Goal: Task Accomplishment & Management: Complete application form

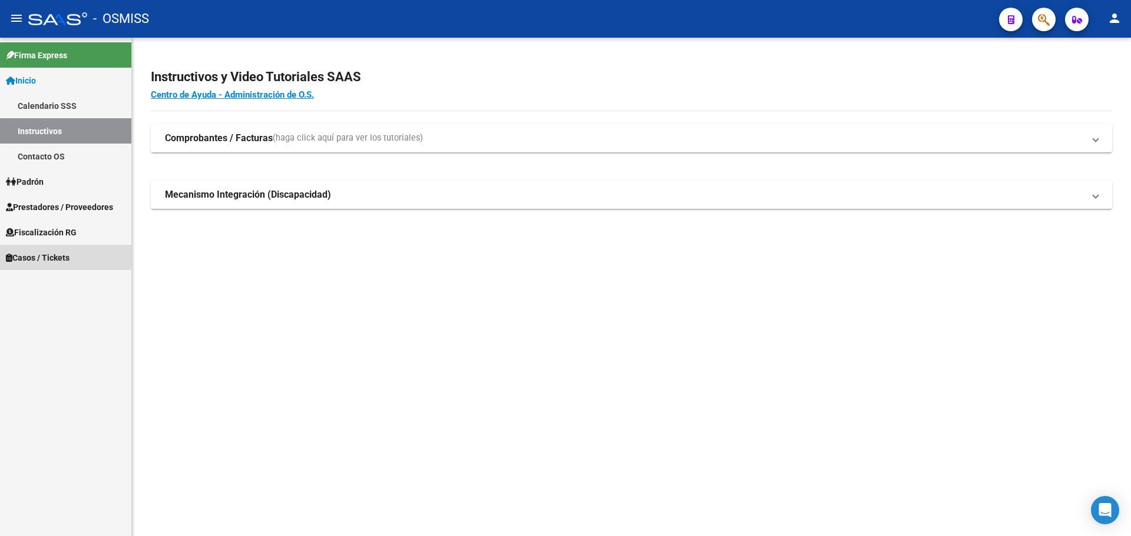
click at [27, 257] on span "Casos / Tickets" at bounding box center [38, 257] width 64 height 13
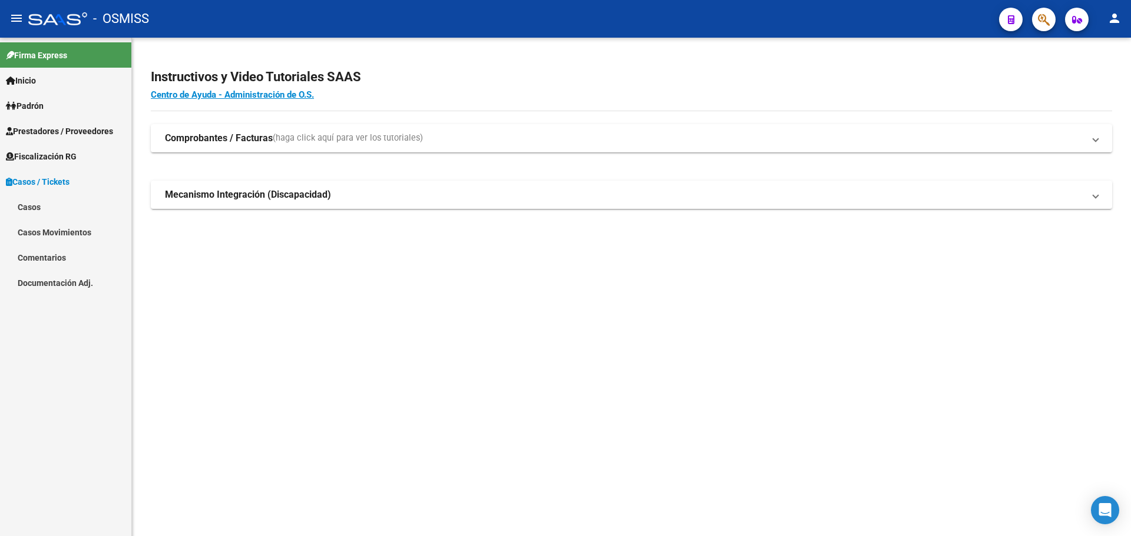
click at [26, 206] on link "Casos" at bounding box center [65, 206] width 131 height 25
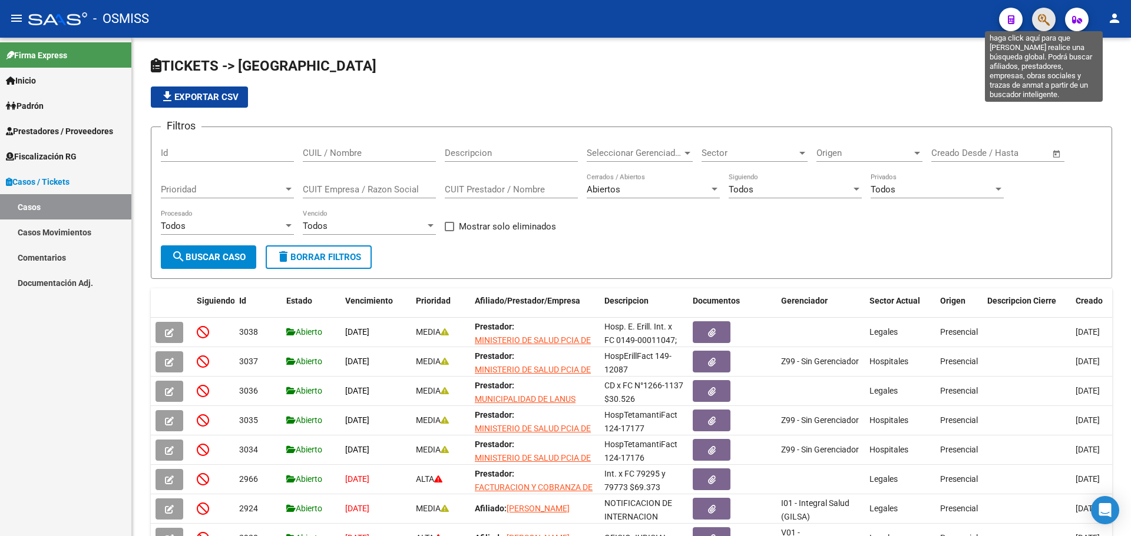
click at [592, 19] on icon "button" at bounding box center [1044, 20] width 12 height 14
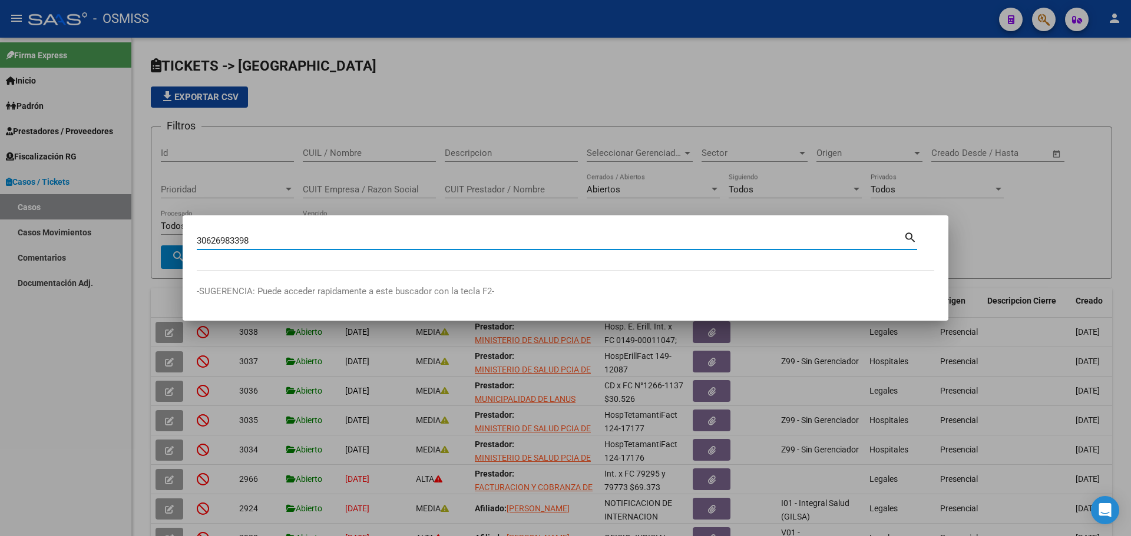
type input "30626983398"
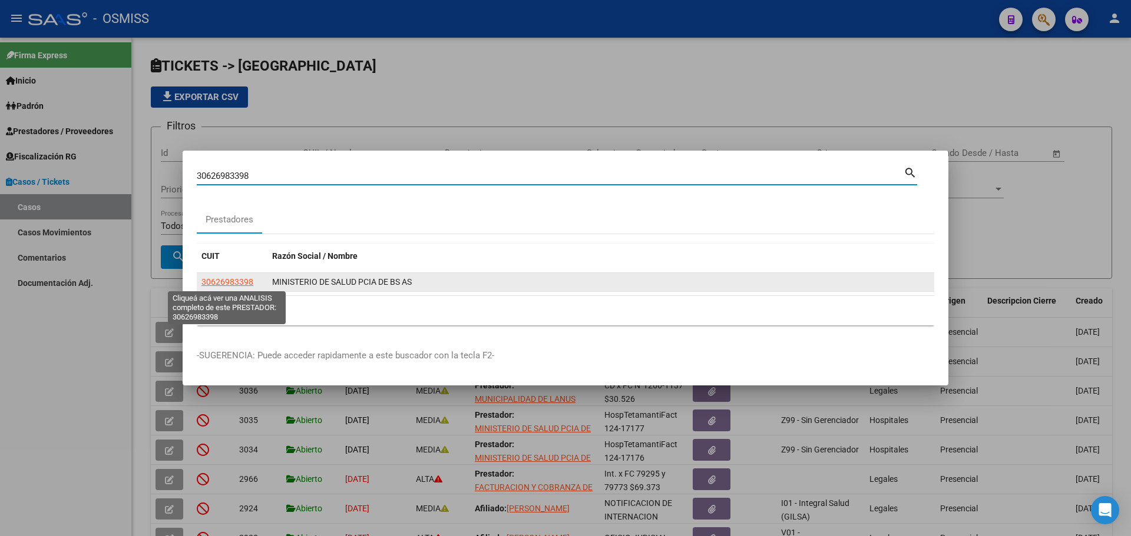
click at [226, 281] on span "30626983398" at bounding box center [227, 281] width 52 height 9
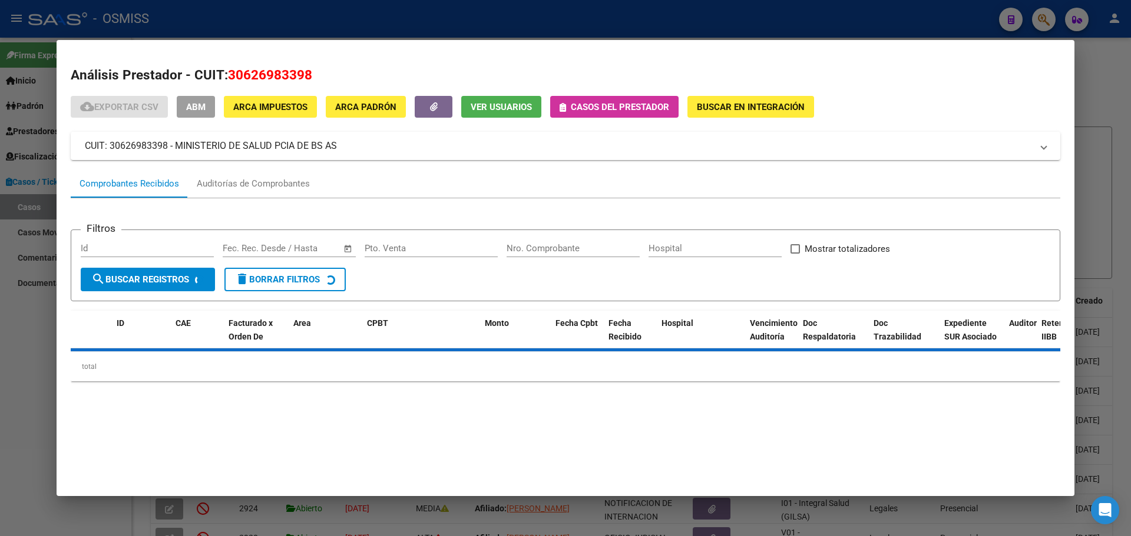
click at [556, 107] on button "Casos del prestador" at bounding box center [614, 107] width 128 height 22
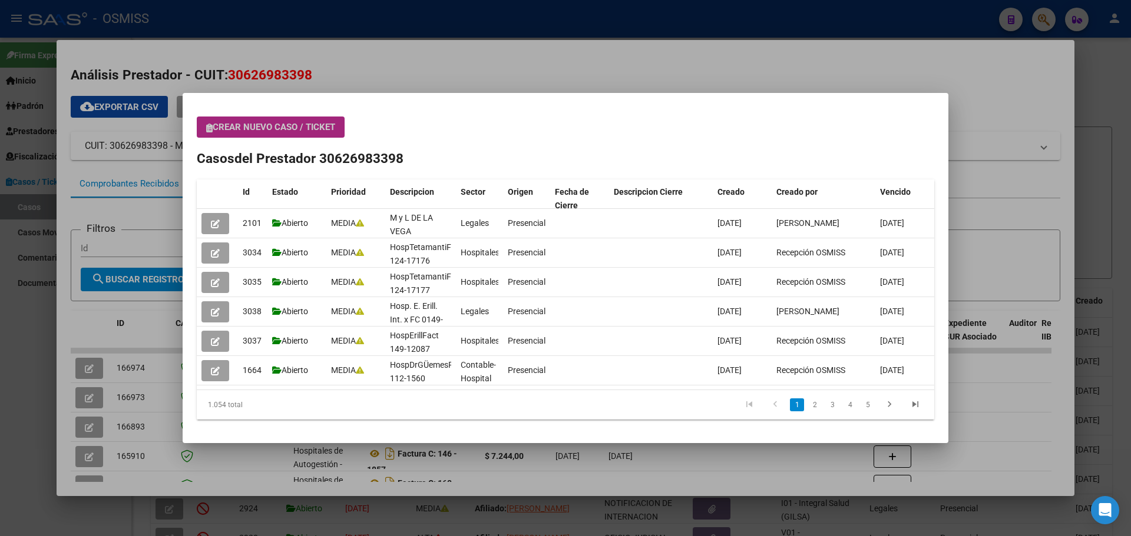
click at [206, 121] on button "Crear nuevo caso / ticket" at bounding box center [271, 127] width 148 height 21
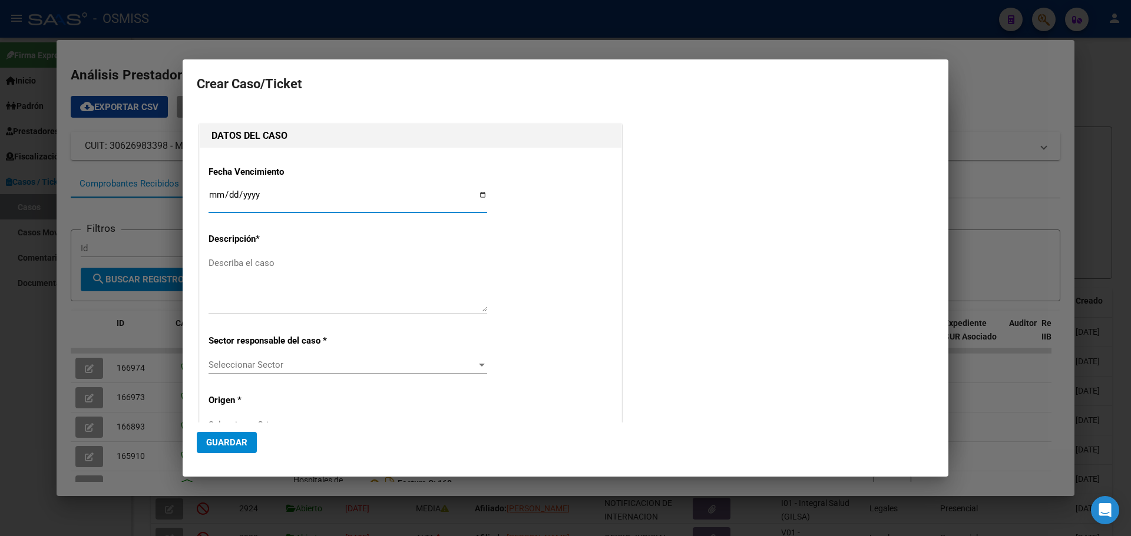
click at [479, 195] on input "Ingresar fecha" at bounding box center [347, 199] width 279 height 19
type input "[DATE]"
click at [212, 263] on textarea "Describa el caso" at bounding box center [347, 284] width 279 height 55
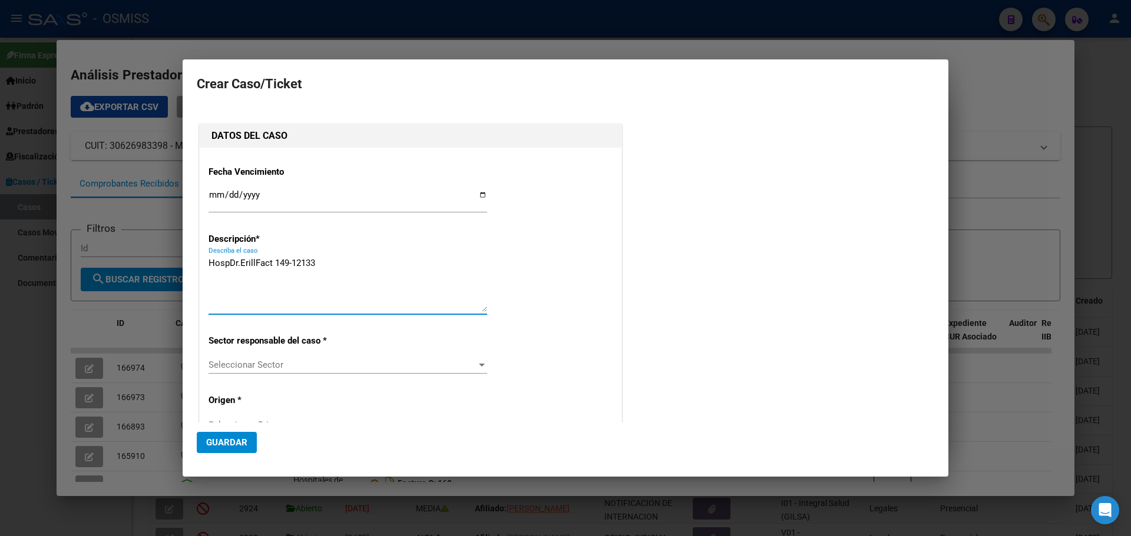
type textarea "HospDr.ErillFact 149-12133"
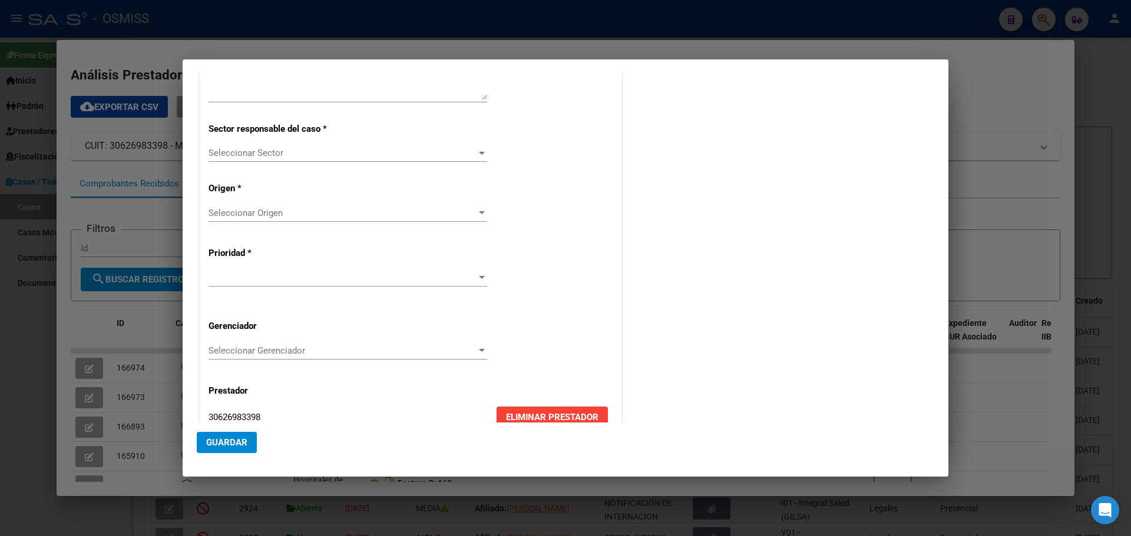
scroll to position [238, 0]
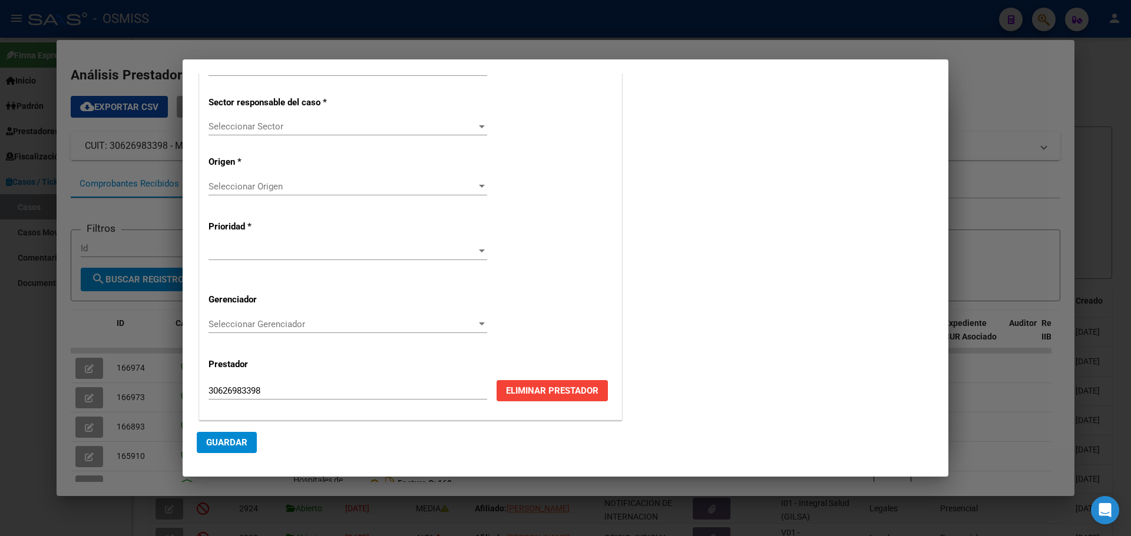
click at [478, 128] on div at bounding box center [481, 126] width 11 height 9
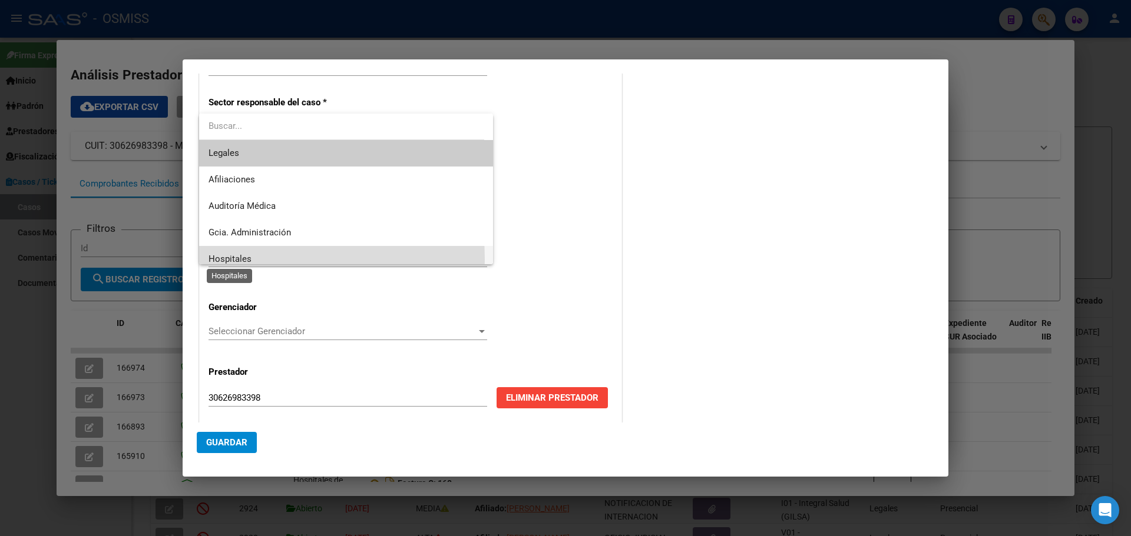
click at [224, 260] on span "Hospitales" at bounding box center [229, 259] width 43 height 11
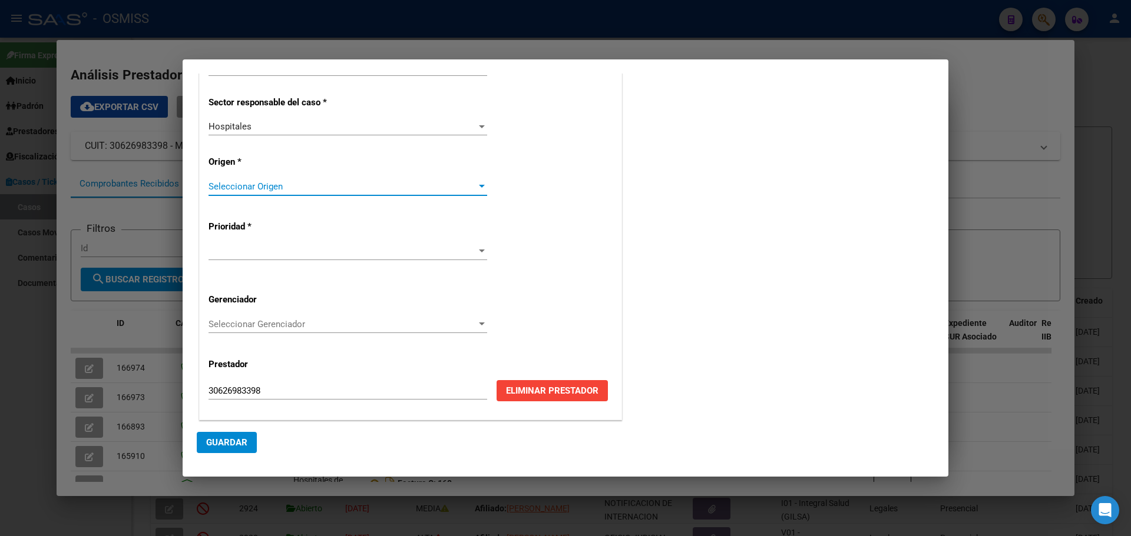
click at [479, 187] on div at bounding box center [482, 186] width 6 height 3
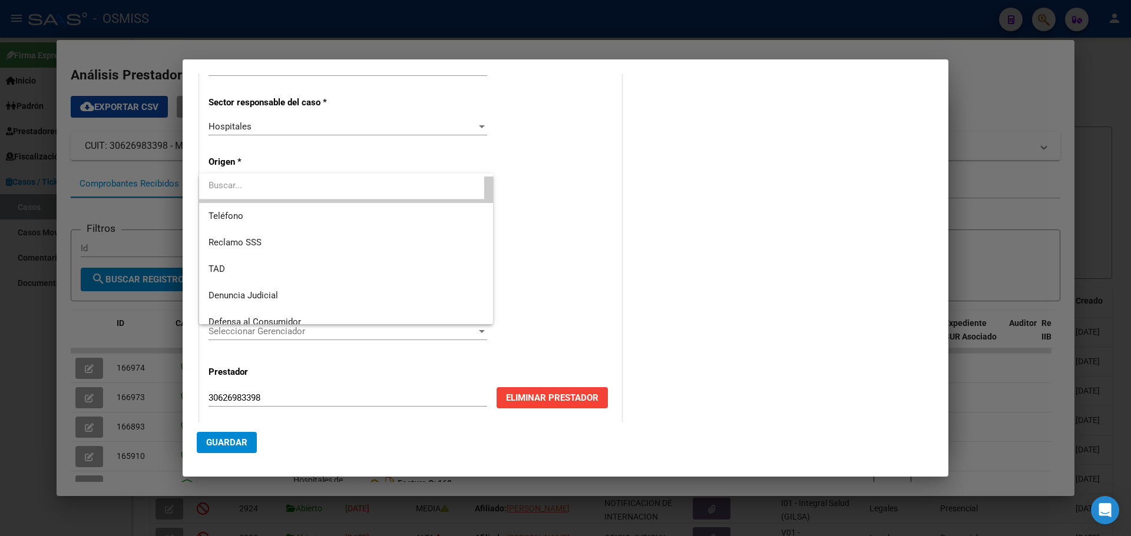
scroll to position [126, 0]
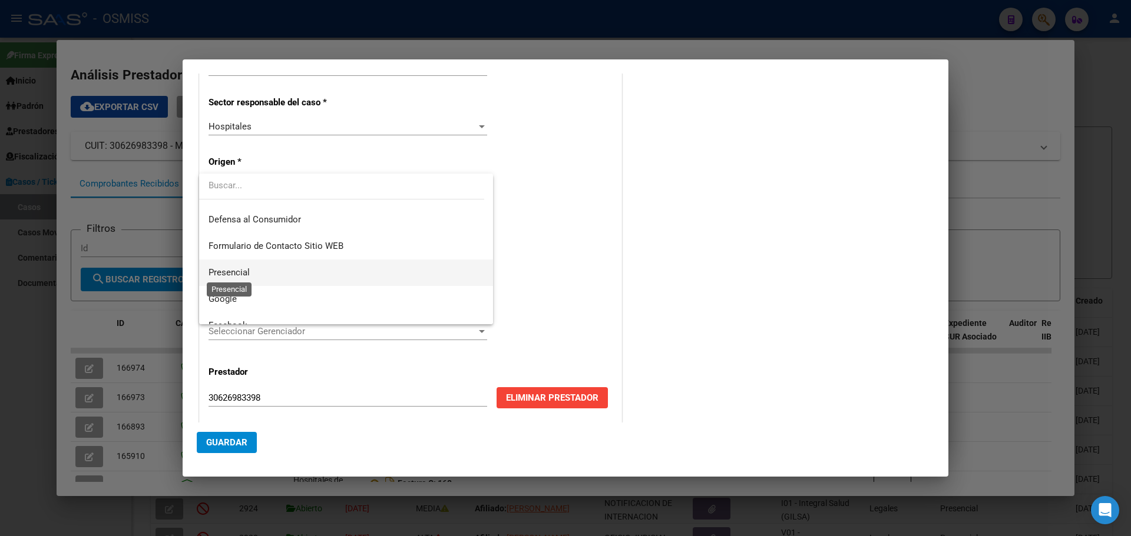
click at [216, 268] on span "Presencial" at bounding box center [228, 272] width 41 height 11
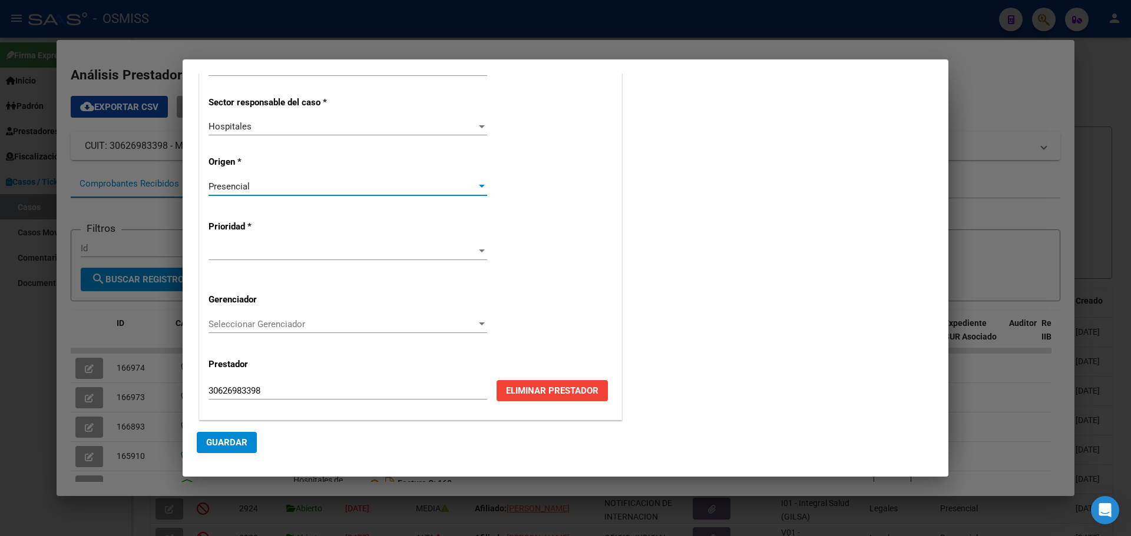
click at [479, 253] on div at bounding box center [482, 251] width 6 height 3
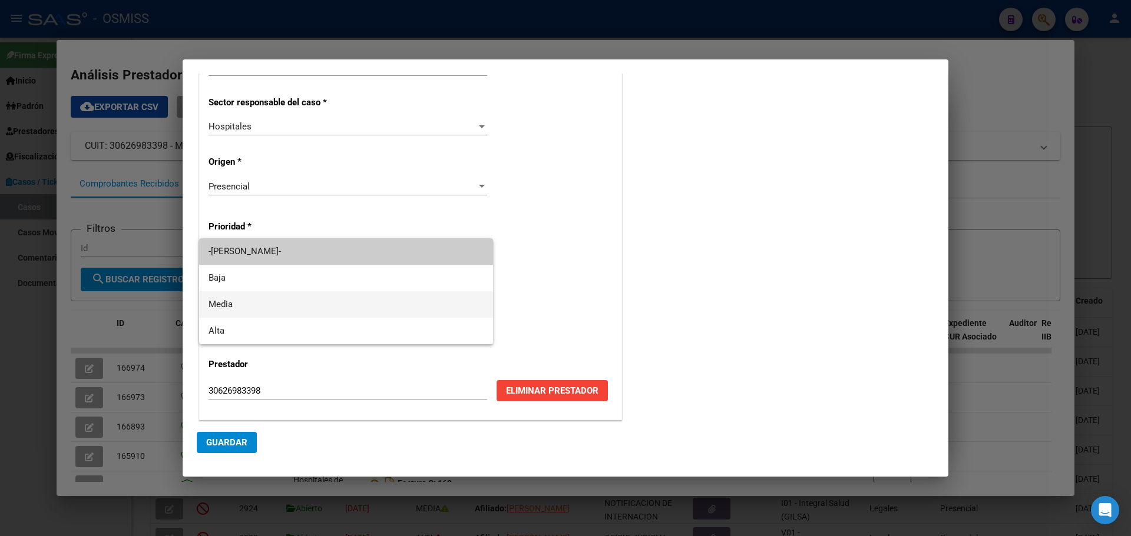
click at [232, 300] on span "Media" at bounding box center [345, 304] width 275 height 26
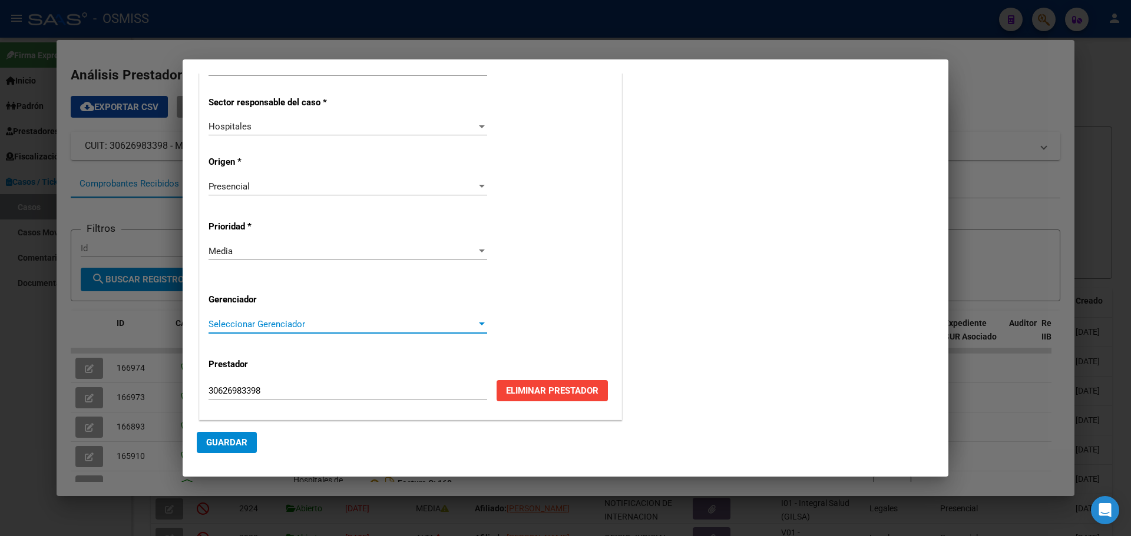
click at [478, 322] on div at bounding box center [481, 324] width 11 height 9
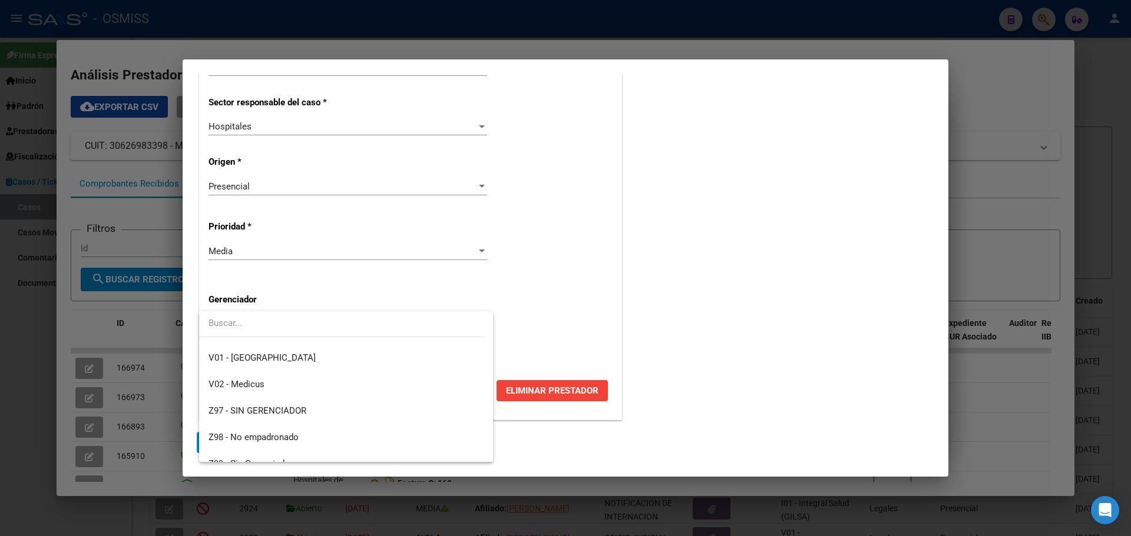
scroll to position [353, 0]
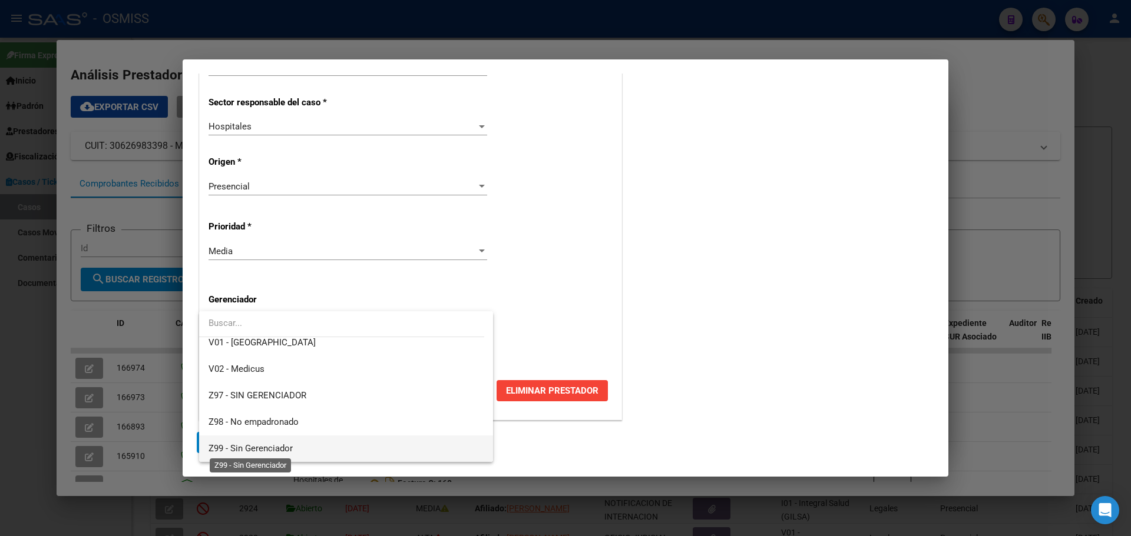
click at [257, 346] on span "Z99 - Sin Gerenciador" at bounding box center [250, 448] width 84 height 11
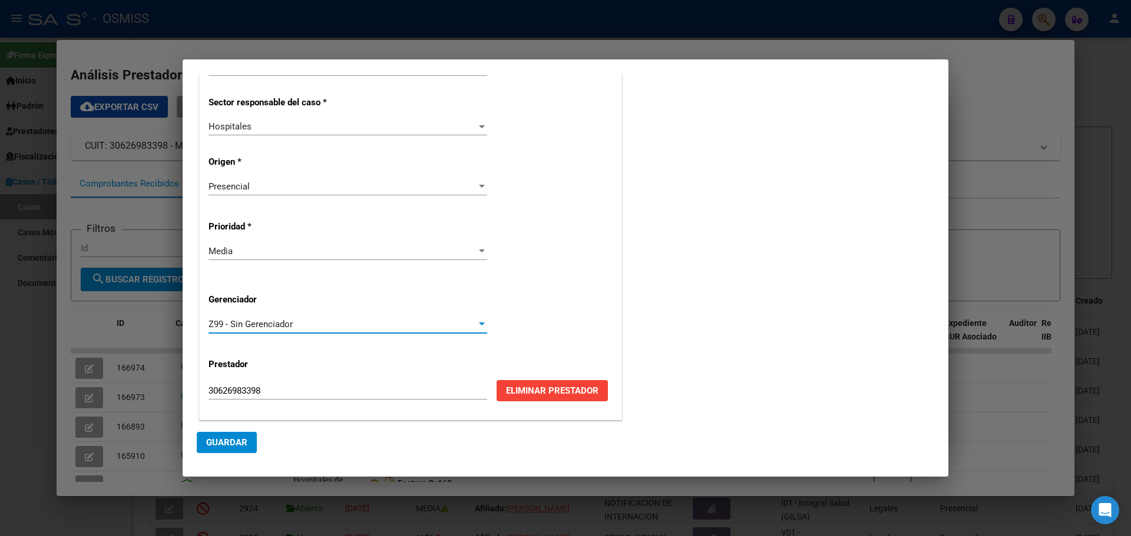
click at [230, 346] on span "Guardar" at bounding box center [226, 443] width 41 height 11
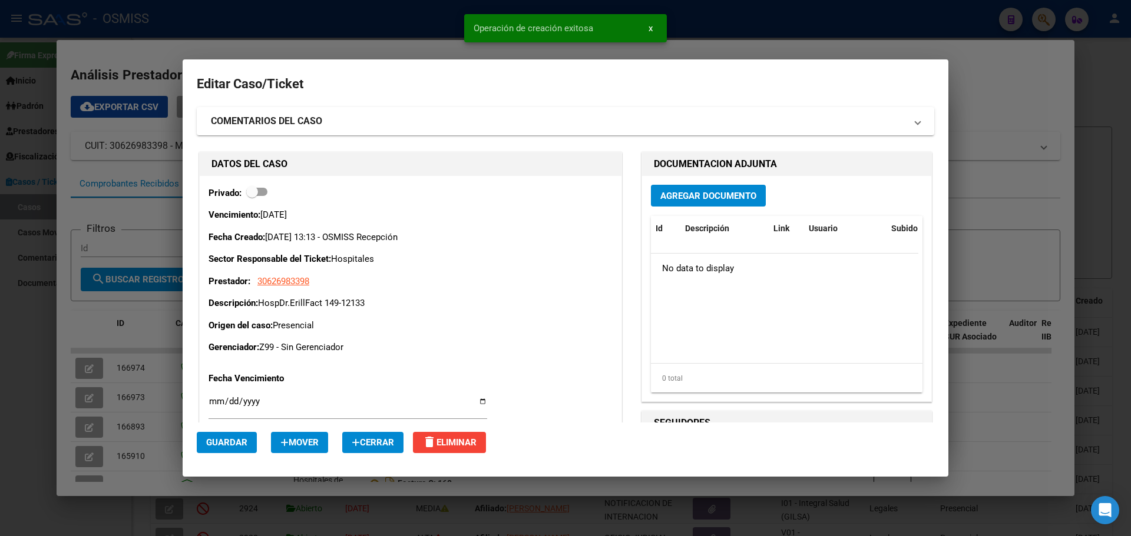
click at [592, 197] on span "Agregar Documento" at bounding box center [708, 196] width 96 height 11
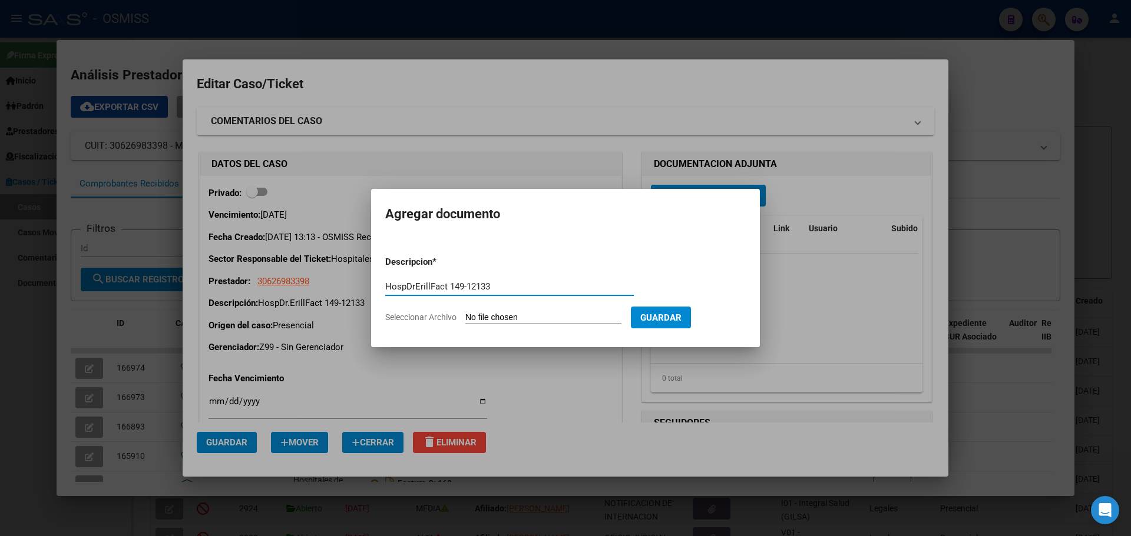
type input "HospDrErillFact 149-12133"
click at [447, 317] on span "Seleccionar Archivo" at bounding box center [420, 317] width 71 height 9
click at [465, 317] on input "Seleccionar Archivo" at bounding box center [543, 318] width 156 height 11
type input "C:\fakepath\Fact 12133.pdf"
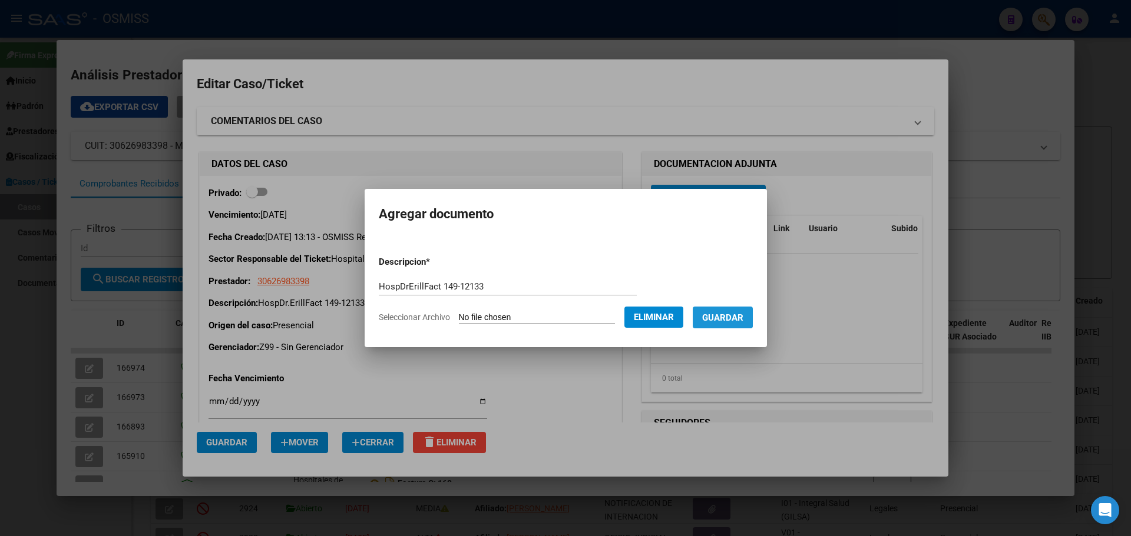
click at [592, 314] on span "Guardar" at bounding box center [722, 318] width 41 height 11
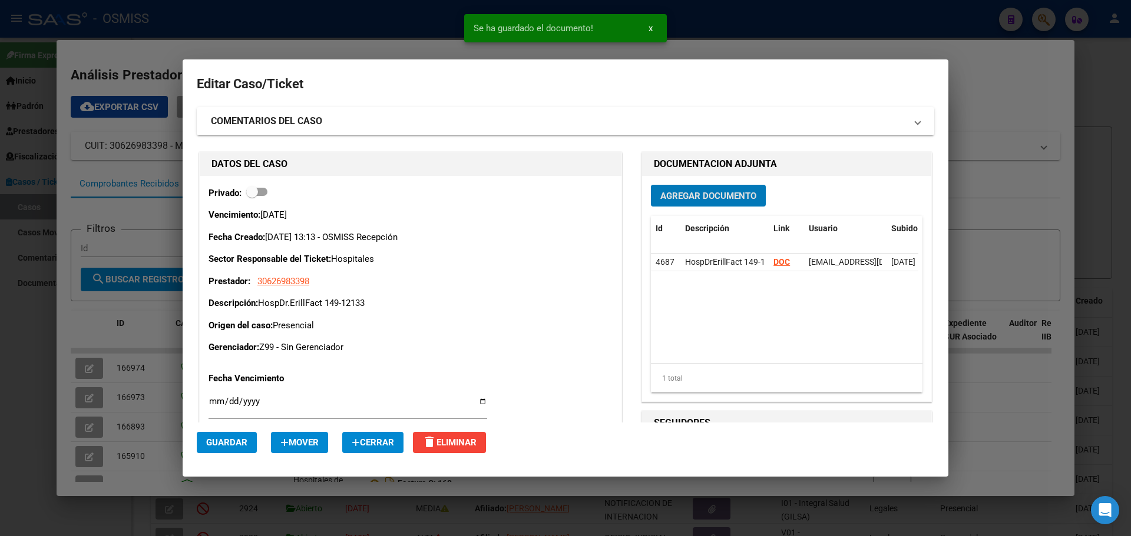
click at [382, 19] on div at bounding box center [565, 268] width 1131 height 536
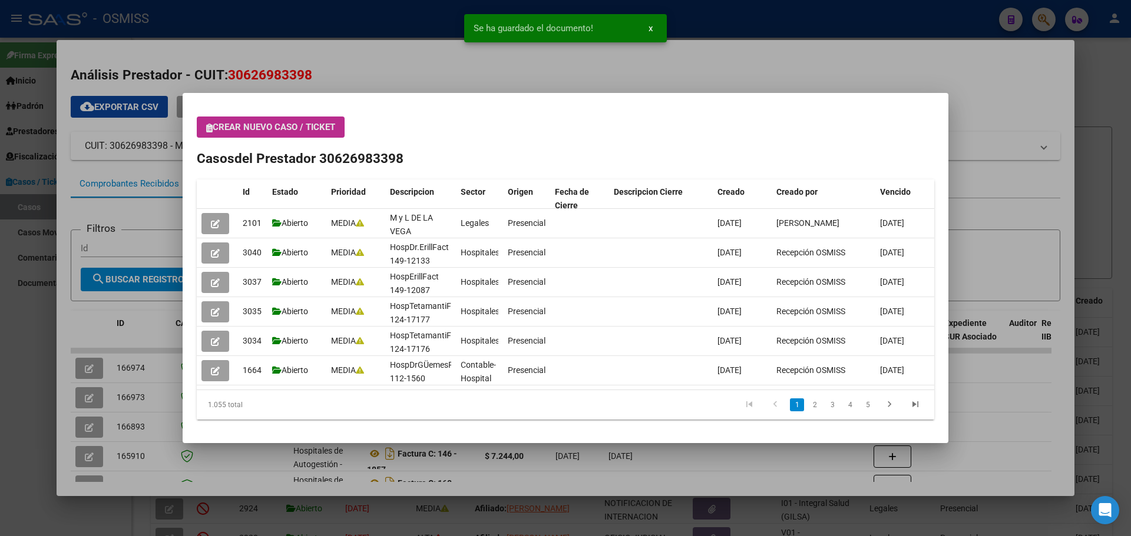
click at [211, 130] on icon "button" at bounding box center [209, 128] width 6 height 9
